Goal: Obtain resource: Obtain resource

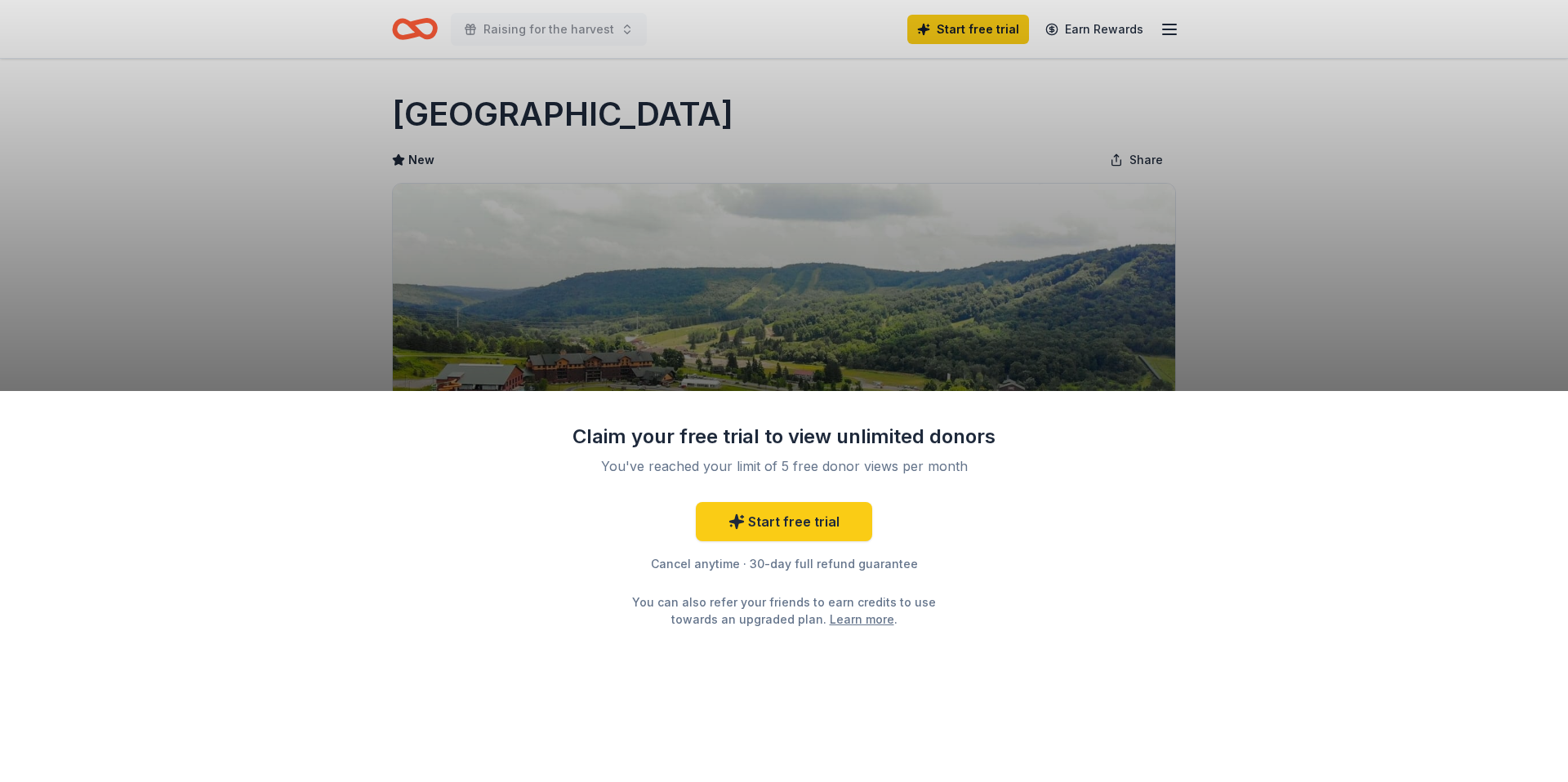
click at [1072, 608] on div "Claim your free trial to view unlimited donors You've reached your limit of 5 f…" at bounding box center [784, 586] width 1568 height 391
click at [1174, 294] on div "Claim your free trial to view unlimited donors You've reached your limit of 5 f…" at bounding box center [784, 391] width 1568 height 782
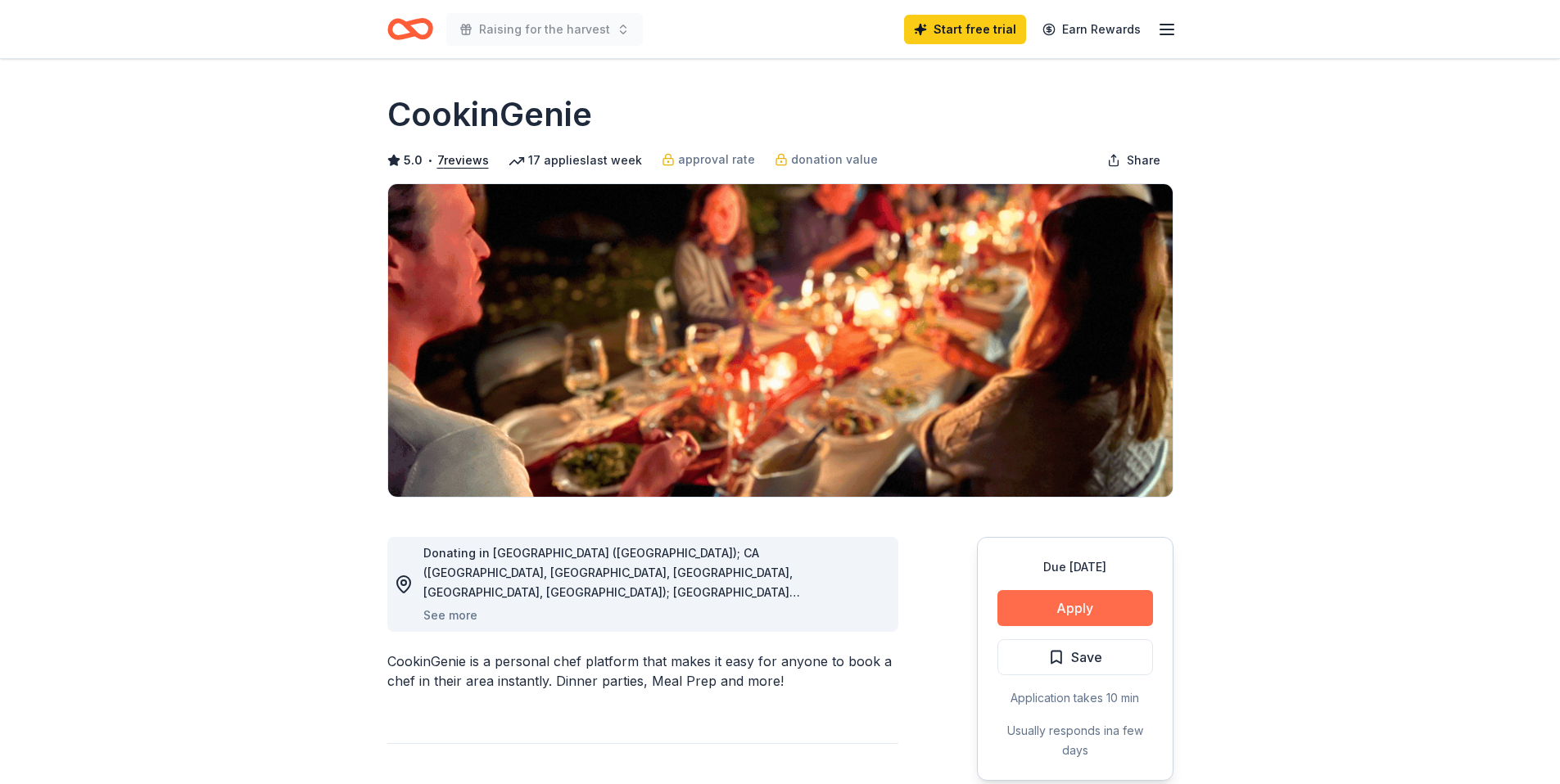
click at [1077, 598] on button "Apply" at bounding box center [1075, 608] width 156 height 36
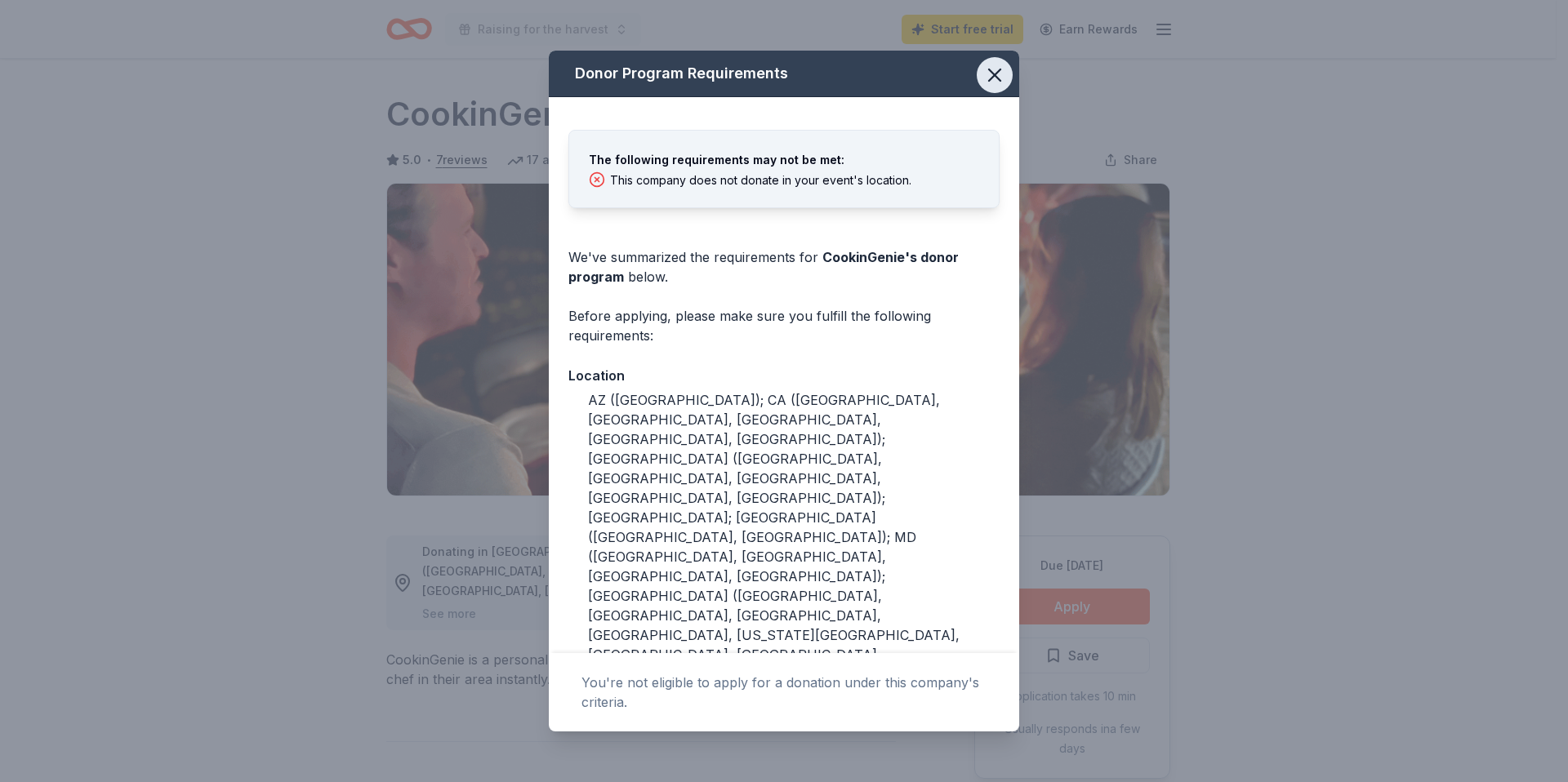
click at [989, 71] on icon "button" at bounding box center [994, 75] width 12 height 12
